Goal: Task Accomplishment & Management: Use online tool/utility

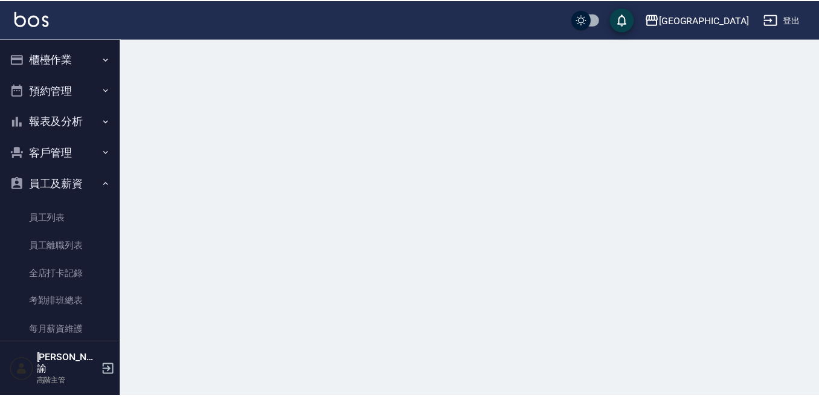
scroll to position [60, 0]
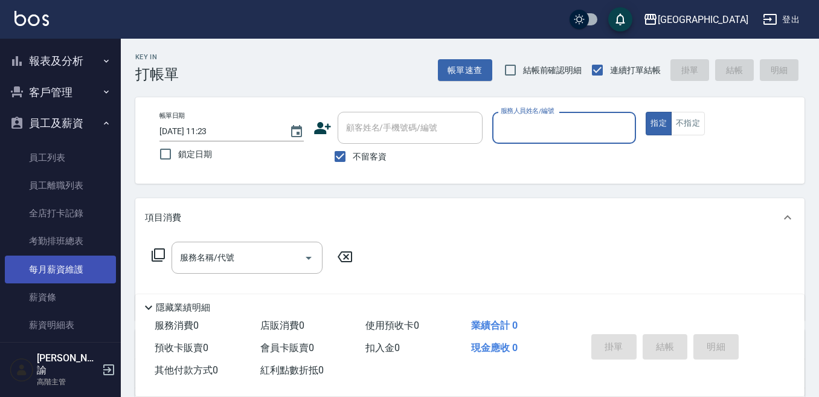
click at [77, 268] on link "每月薪資維護" at bounding box center [60, 270] width 111 height 28
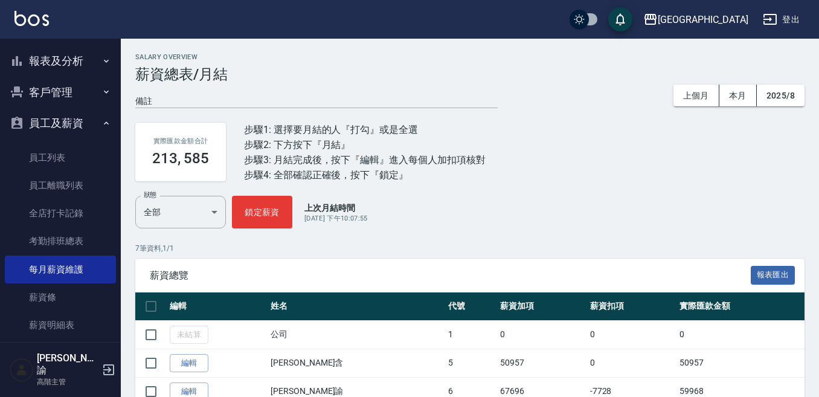
click at [5, 256] on link "每月薪資維護" at bounding box center [60, 270] width 111 height 28
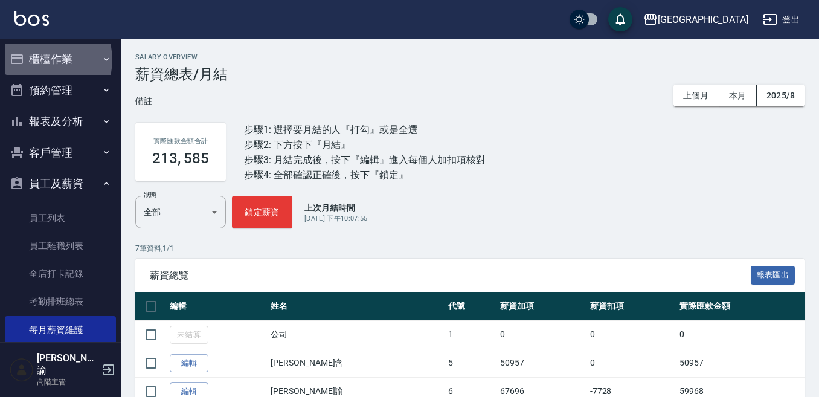
click at [42, 60] on button "櫃檯作業" at bounding box center [60, 59] width 111 height 31
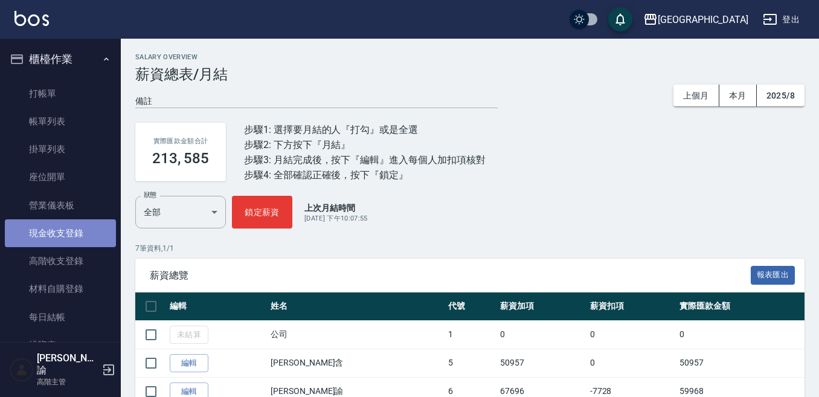
click at [64, 237] on link "現金收支登錄" at bounding box center [60, 233] width 111 height 28
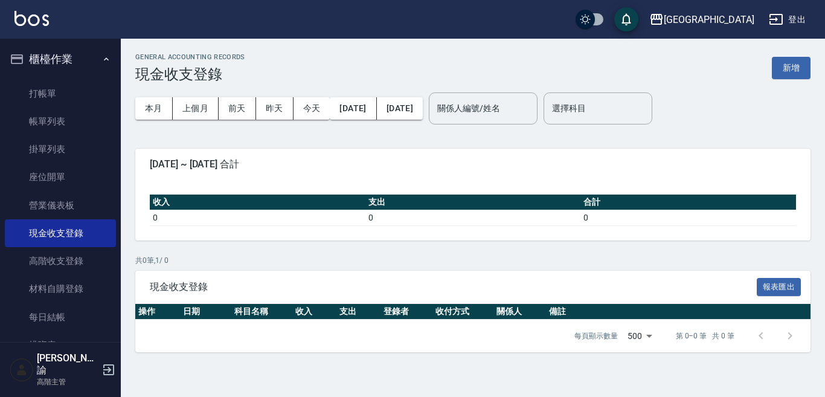
drag, startPoint x: 784, startPoint y: 59, endPoint x: 767, endPoint y: 63, distance: 16.9
click at [783, 58] on button "新增" at bounding box center [791, 68] width 39 height 22
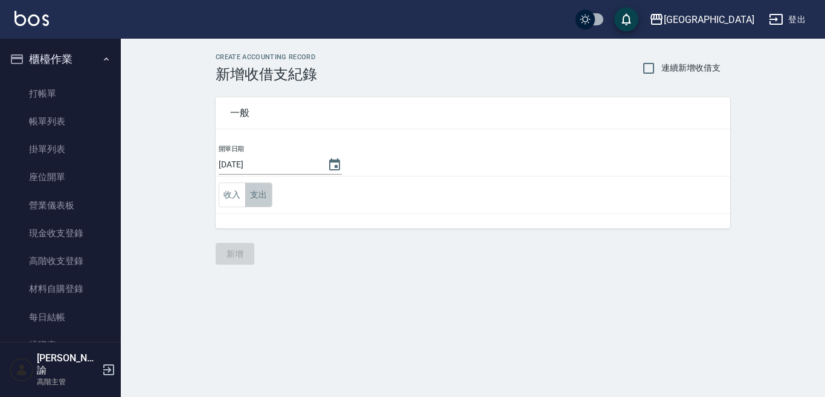
click at [266, 193] on button "支出" at bounding box center [258, 194] width 27 height 25
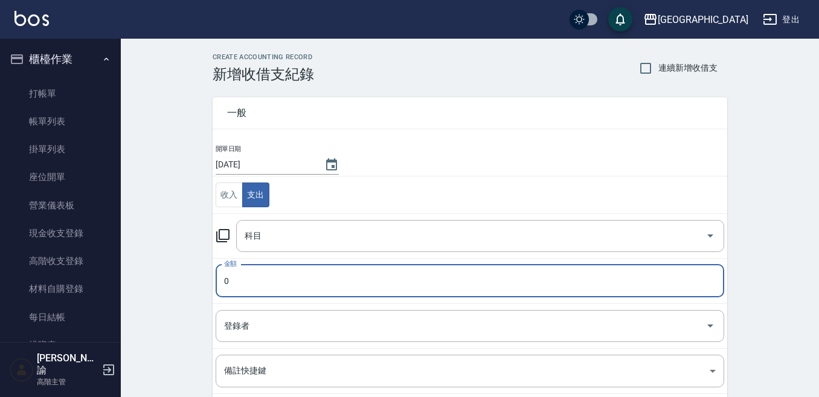
drag, startPoint x: 231, startPoint y: 289, endPoint x: 222, endPoint y: 286, distance: 9.6
click at [231, 289] on input "0" at bounding box center [470, 281] width 509 height 33
type input "213"
click at [262, 239] on input "科目" at bounding box center [471, 235] width 459 height 21
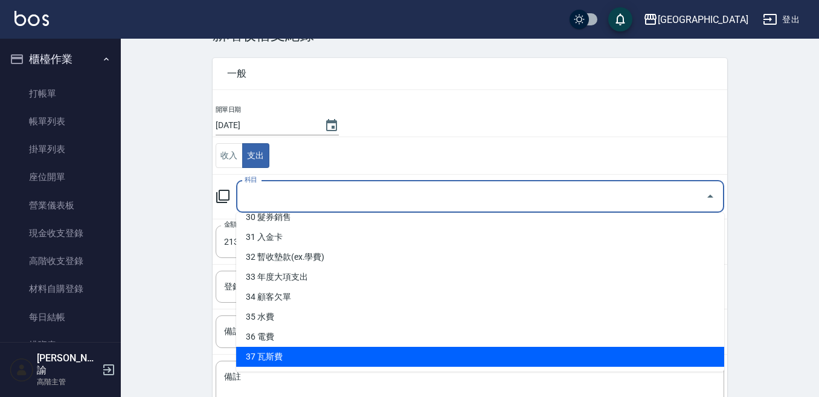
scroll to position [60, 0]
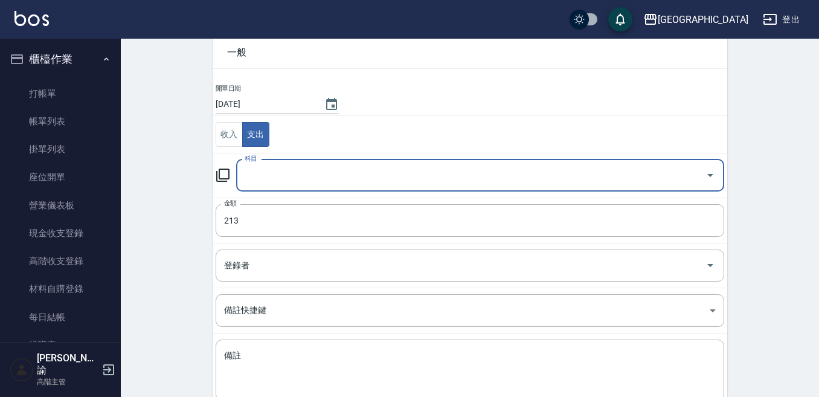
click at [258, 175] on input "科目" at bounding box center [471, 175] width 459 height 21
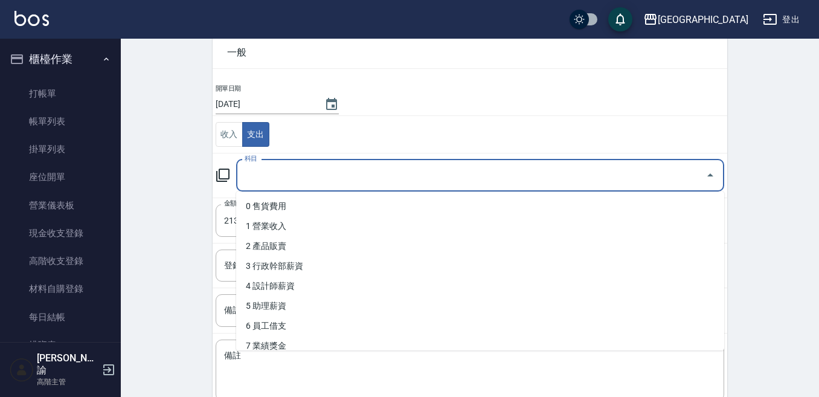
click at [258, 175] on input "科目" at bounding box center [471, 175] width 459 height 21
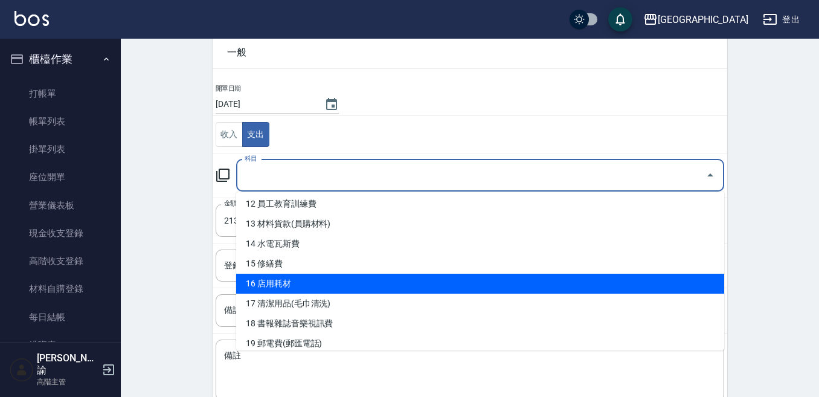
scroll to position [302, 0]
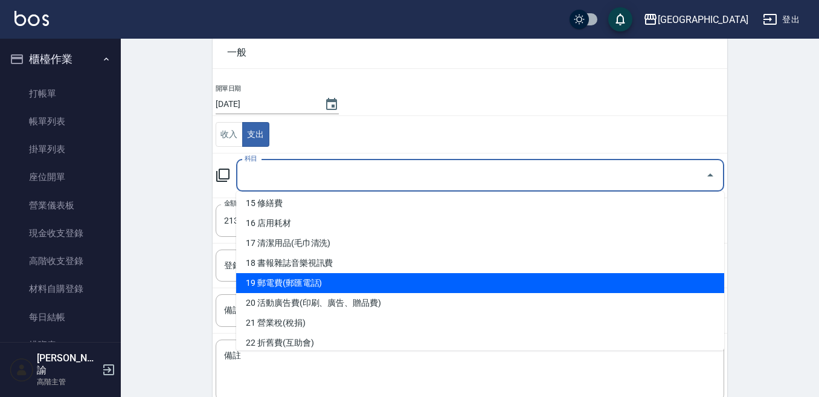
click at [290, 283] on li "19 郵電費(郵匯電話)" at bounding box center [480, 283] width 488 height 20
type input "19 郵電費(郵匯電話)"
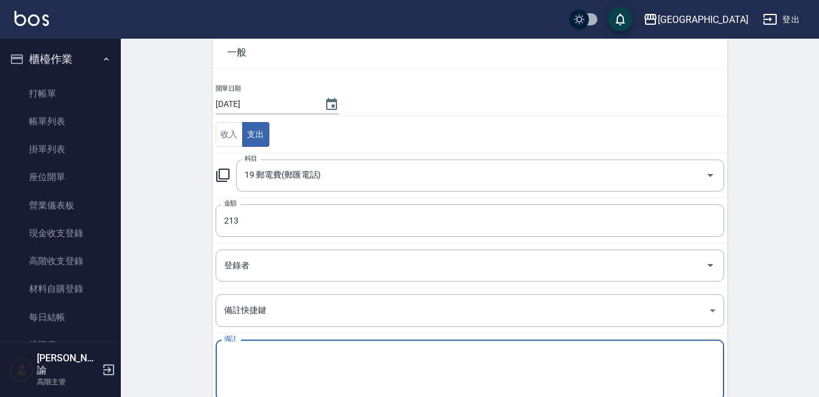
drag, startPoint x: 236, startPoint y: 367, endPoint x: 225, endPoint y: 350, distance: 19.3
click at [233, 363] on textarea "備註" at bounding box center [470, 370] width 492 height 41
type textarea "y"
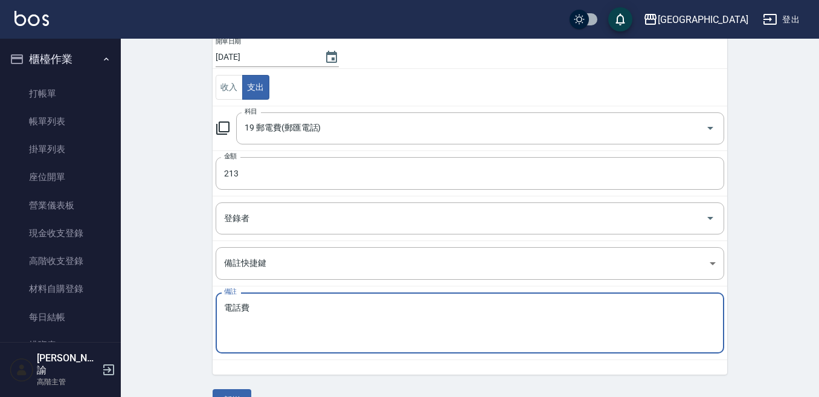
scroll to position [121, 0]
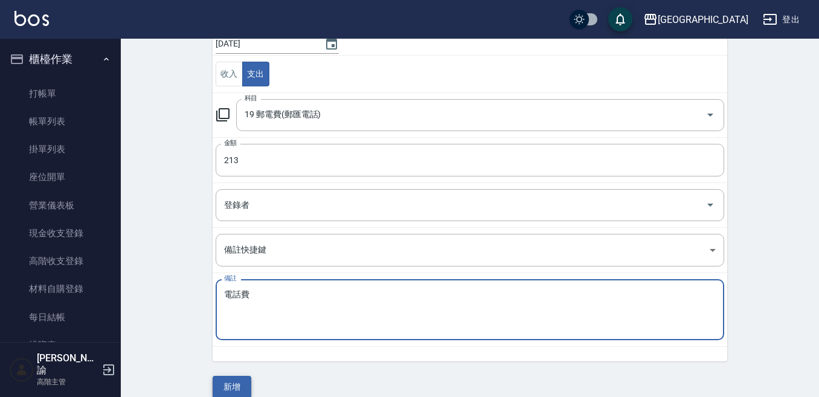
type textarea "電話費"
click at [228, 389] on button "新增" at bounding box center [232, 387] width 39 height 22
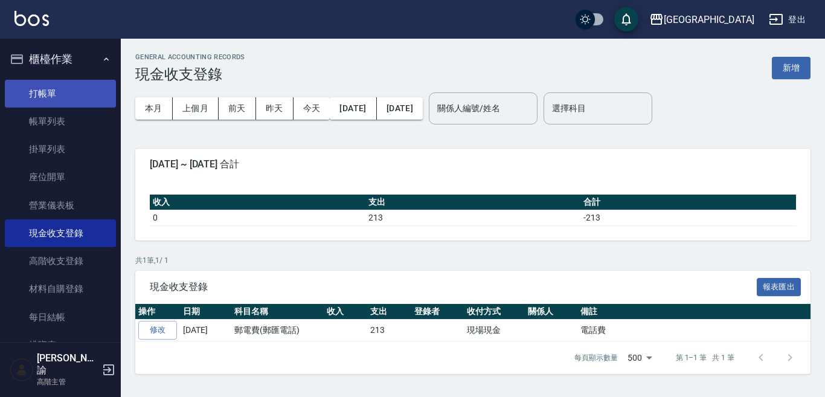
click at [62, 100] on link "打帳單" at bounding box center [60, 94] width 111 height 28
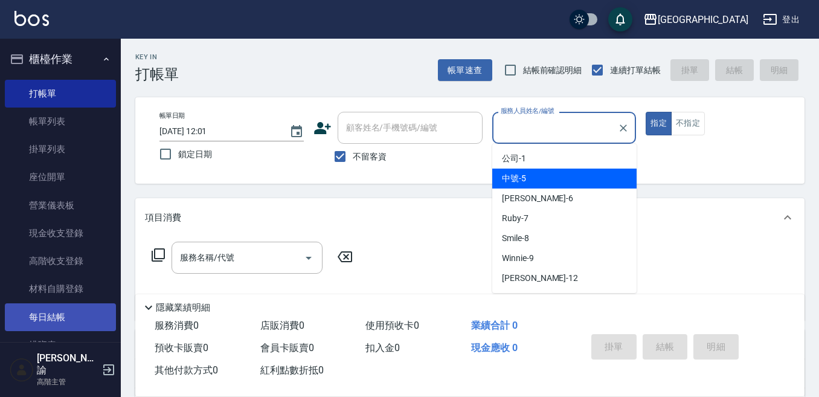
click at [75, 324] on link "每日結帳" at bounding box center [60, 317] width 111 height 28
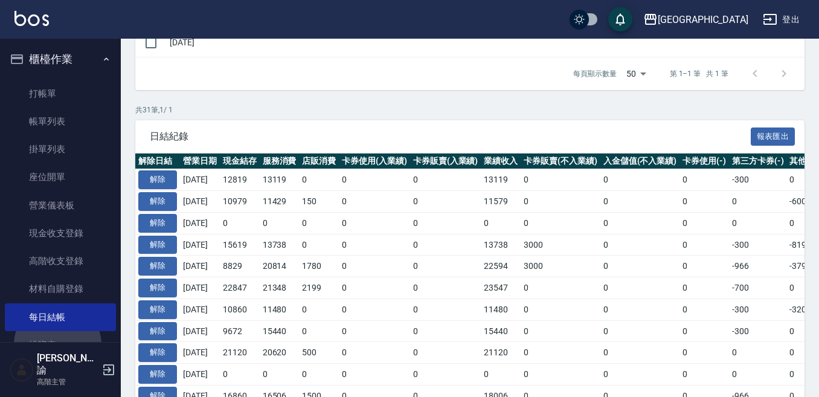
scroll to position [6, 0]
